Goal: Transaction & Acquisition: Subscribe to service/newsletter

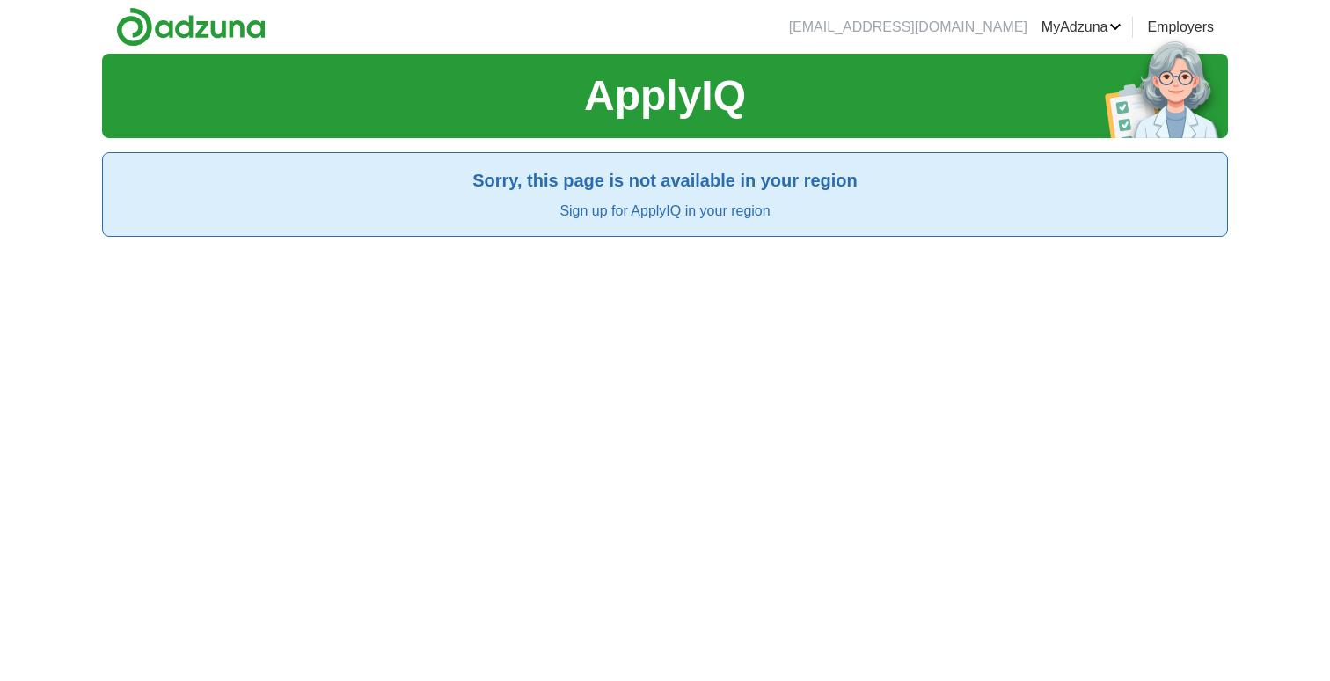
click at [628, 176] on h2 "Sorry, this page is not available in your region" at bounding box center [665, 180] width 1096 height 26
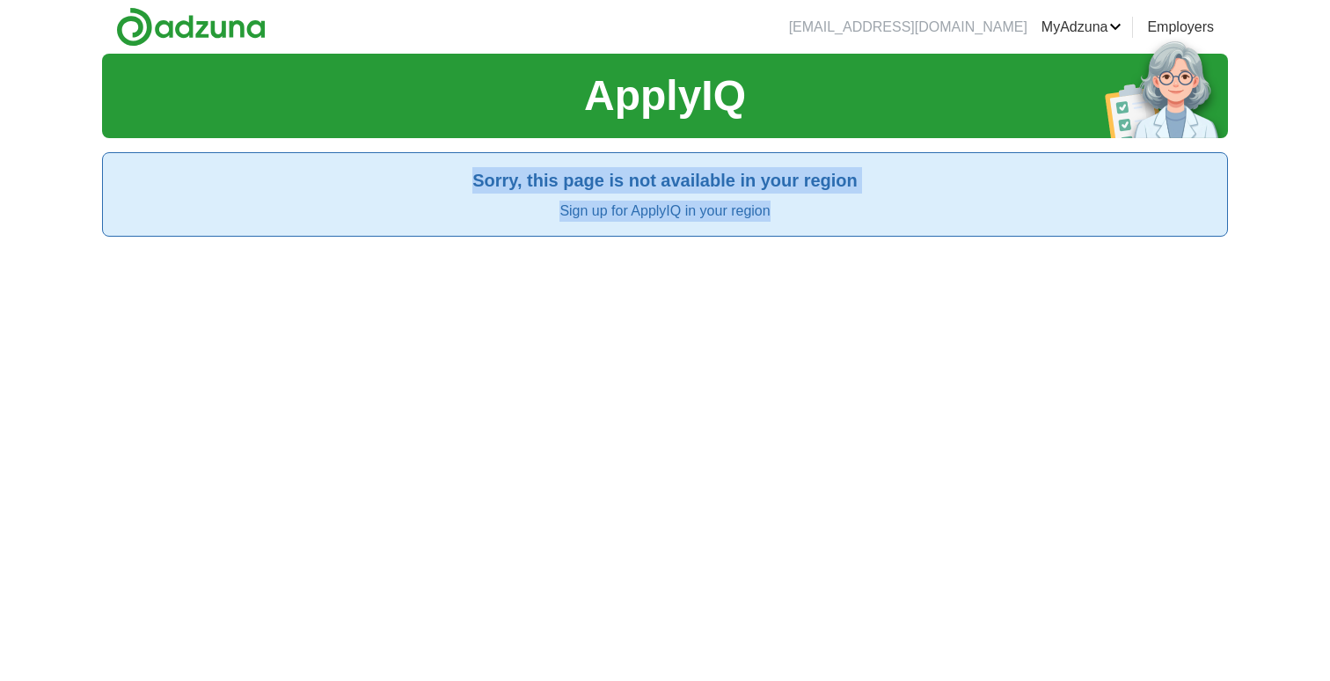
drag, startPoint x: 628, startPoint y: 176, endPoint x: 572, endPoint y: 296, distance: 132.2
click at [574, 292] on div "ApplyIQ Sorry, this page is not available in your region Sign up for ApplyIQ in…" at bounding box center [665, 394] width 1126 height 681
click at [572, 296] on div "ApplyIQ Sorry, this page is not available in your region Sign up for ApplyIQ in…" at bounding box center [665, 394] width 1126 height 681
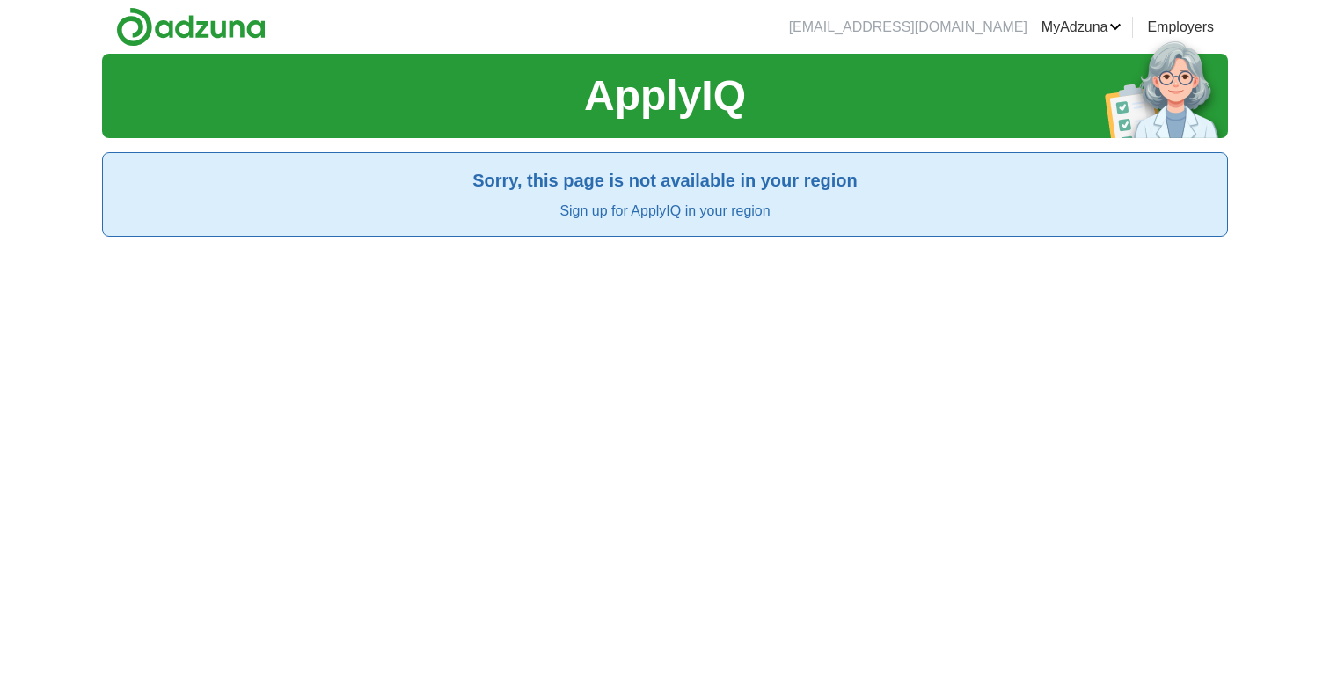
click at [687, 213] on link "Sign up for ApplyIQ in your region" at bounding box center [665, 210] width 210 height 15
click at [604, 206] on link "Sign up for ApplyIQ in your region" at bounding box center [665, 210] width 210 height 15
